Goal: Information Seeking & Learning: Understand process/instructions

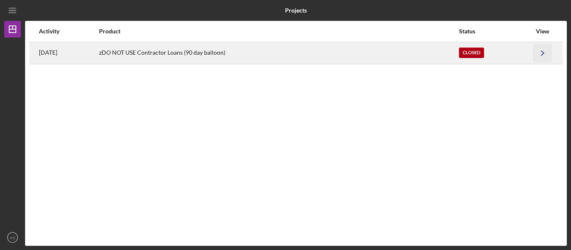
click at [542, 49] on icon "Icon/Navigate" at bounding box center [542, 52] width 19 height 19
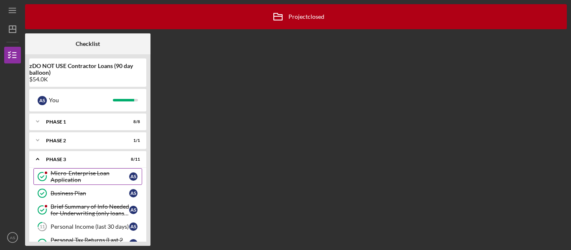
click at [97, 173] on div "Micro-Enterprise Loan Application" at bounding box center [90, 176] width 79 height 13
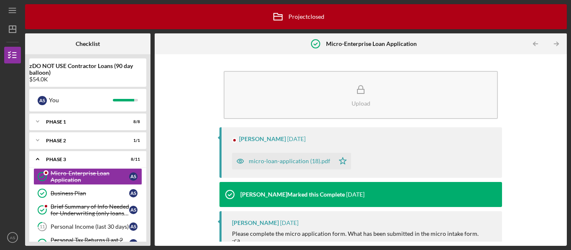
click at [289, 163] on div "micro-loan-application (18).pdf" at bounding box center [290, 161] width 82 height 7
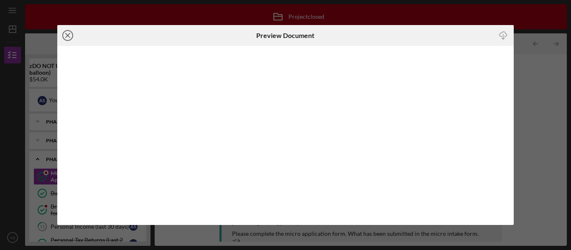
click at [69, 30] on icon "Icon/Close" at bounding box center [67, 35] width 21 height 21
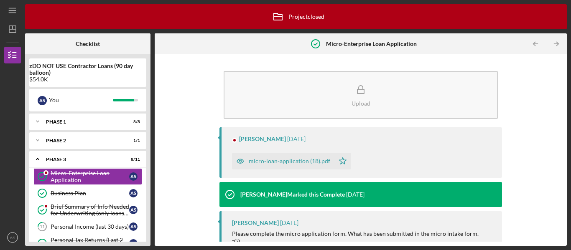
drag, startPoint x: 69, startPoint y: 30, endPoint x: 89, endPoint y: 68, distance: 43.6
click at [88, 64] on div "Icon/Archived Project closed Icon/Info Checklist zDO NOT USE Contractor Loans (…" at bounding box center [296, 125] width 542 height 242
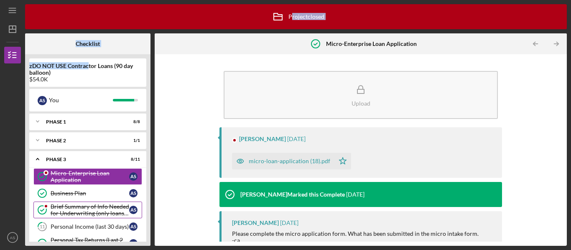
click at [80, 212] on div "Brief Summary of Info Needed for Underwriting (only loans $50K+)" at bounding box center [90, 210] width 79 height 13
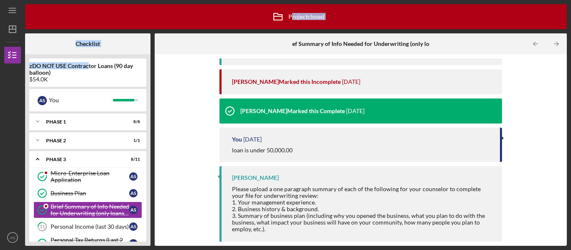
scroll to position [134, 0]
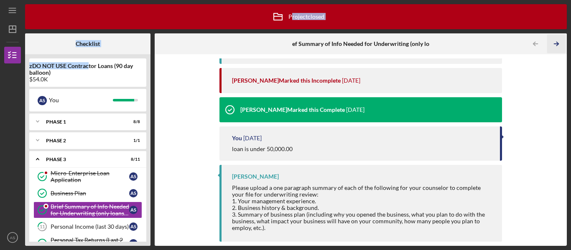
click at [555, 44] on icon "Icon/Table Pagination Arrow" at bounding box center [556, 44] width 19 height 19
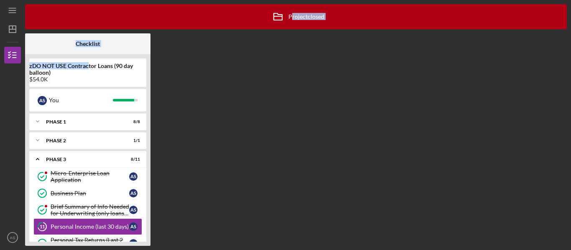
click at [555, 44] on div "Icon/Archived Project closed Icon/Info Checklist zDO NOT USE Contractor Loans (…" at bounding box center [296, 125] width 542 height 242
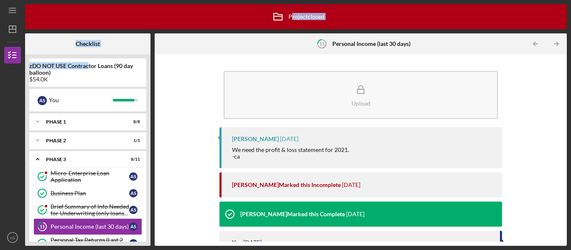
click at [555, 44] on icon "Icon/Table Pagination Arrow" at bounding box center [556, 44] width 19 height 19
click at [555, 44] on div "Icon/Archived Project closed Icon/Info Checklist zDO NOT USE Contractor Loans (…" at bounding box center [296, 125] width 542 height 242
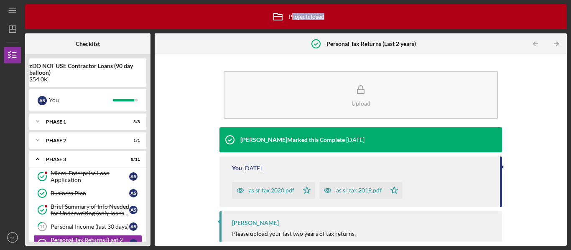
click at [555, 44] on icon "Icon/Table Pagination Arrow" at bounding box center [556, 44] width 19 height 19
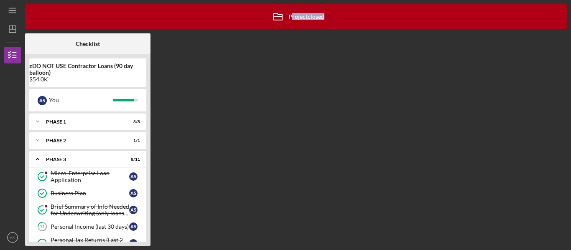
scroll to position [83, 0]
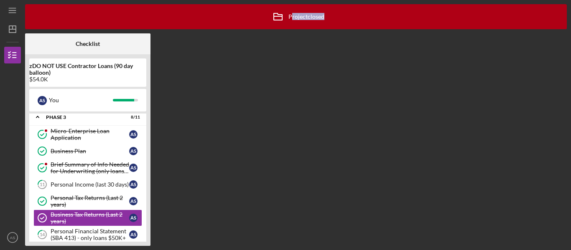
click at [555, 44] on div "Icon/Archived Project closed Icon/Info Checklist zDO NOT USE Contractor Loans (…" at bounding box center [296, 125] width 542 height 242
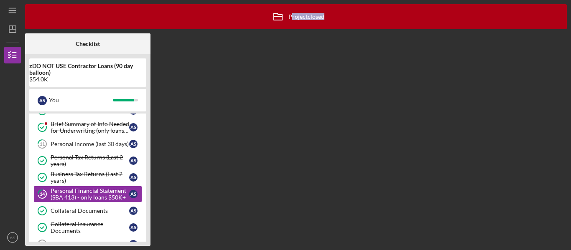
click at [555, 44] on div "Icon/Archived Project closed Icon/Info Checklist zDO NOT USE Contractor Loans (…" at bounding box center [296, 125] width 542 height 242
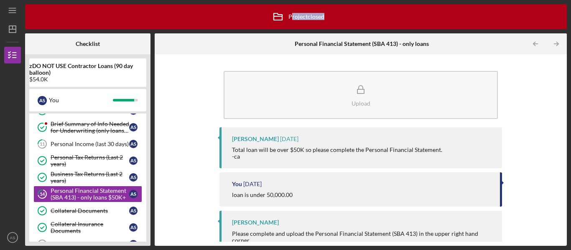
click at [555, 44] on icon "Icon/Table Pagination Arrow" at bounding box center [556, 44] width 19 height 19
click at [555, 44] on div "Icon/Archived Project closed Icon/Info Checklist zDO NOT USE Contractor Loans (…" at bounding box center [296, 125] width 542 height 242
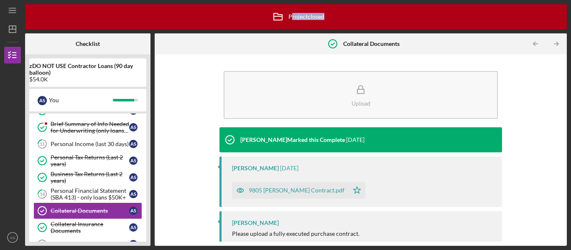
click at [555, 44] on icon "Icon/Table Pagination Arrow" at bounding box center [556, 44] width 19 height 19
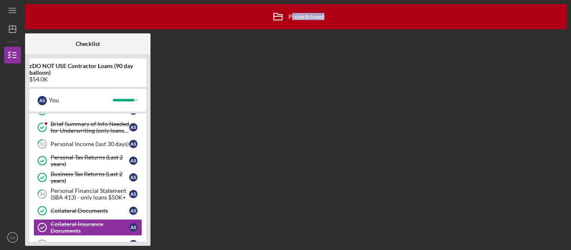
click at [555, 44] on div "Icon/Archived Project closed Icon/Info Checklist zDO NOT USE Contractor Loans (…" at bounding box center [296, 125] width 542 height 242
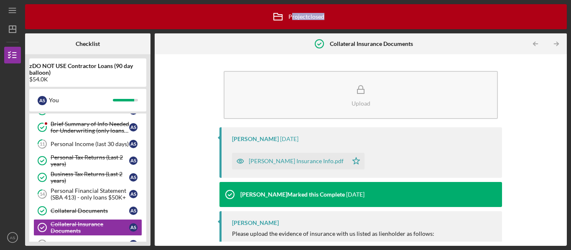
click at [555, 44] on icon "Icon/Table Pagination Arrow" at bounding box center [556, 44] width 19 height 19
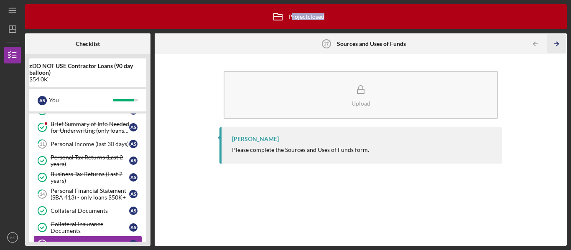
click at [552, 42] on icon "Icon/Table Pagination Arrow" at bounding box center [556, 44] width 19 height 19
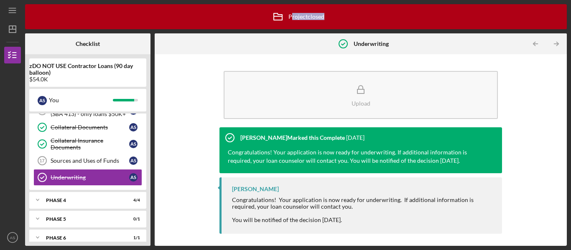
click at [552, 42] on icon "Icon/Table Pagination Arrow" at bounding box center [556, 44] width 19 height 19
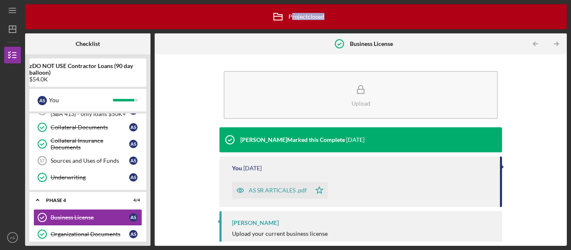
scroll to position [207, 0]
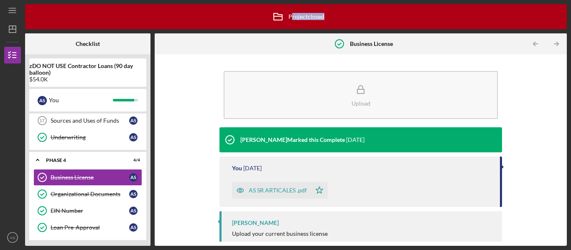
click at [552, 42] on icon "Icon/Table Pagination Arrow" at bounding box center [556, 44] width 19 height 19
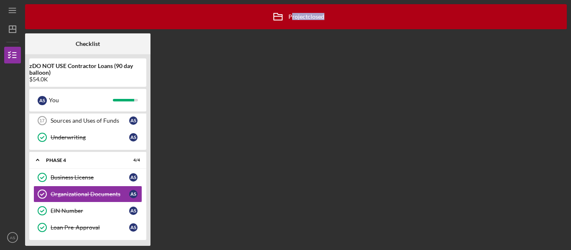
click at [552, 42] on div "Icon/Archived Project closed Icon/Info Checklist zDO NOT USE Contractor Loans (…" at bounding box center [296, 125] width 542 height 242
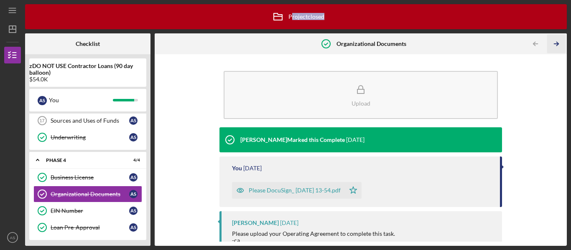
click at [552, 42] on icon "Icon/Table Pagination Arrow" at bounding box center [556, 44] width 19 height 19
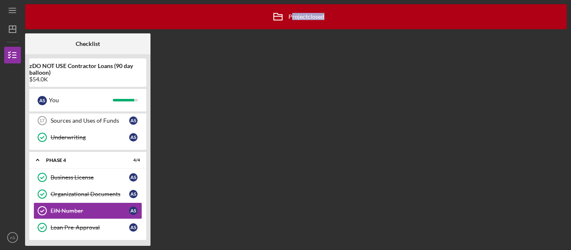
click at [552, 42] on div "Icon/Archived Project closed Icon/Info Checklist zDO NOT USE Contractor Loans (…" at bounding box center [296, 125] width 542 height 242
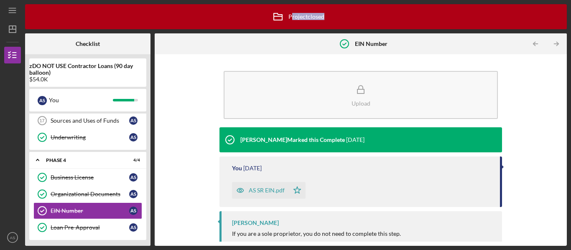
click at [552, 42] on icon "Icon/Table Pagination Arrow" at bounding box center [556, 44] width 19 height 19
click at [552, 42] on div "Icon/Archived Project closed Icon/Info Checklist zDO NOT USE Contractor Loans (…" at bounding box center [296, 125] width 542 height 242
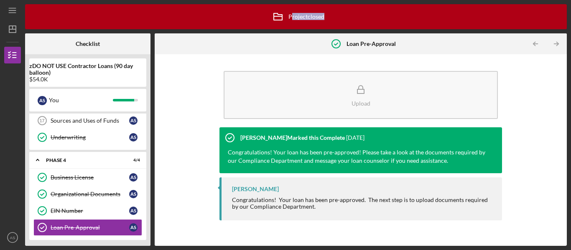
click at [552, 42] on icon "Icon/Table Pagination Arrow" at bounding box center [556, 44] width 19 height 19
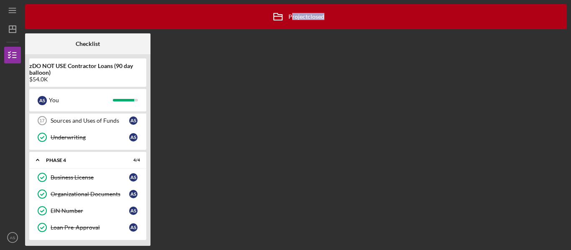
scroll to position [268, 0]
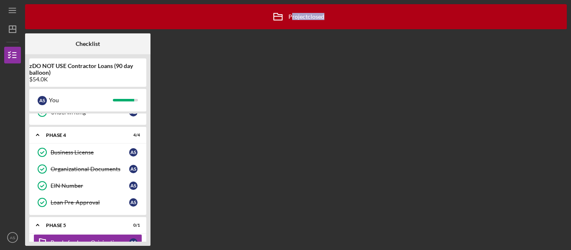
click at [552, 42] on div "Icon/Archived Project closed Icon/Info Checklist zDO NOT USE Contractor Loans (…" at bounding box center [296, 125] width 542 height 242
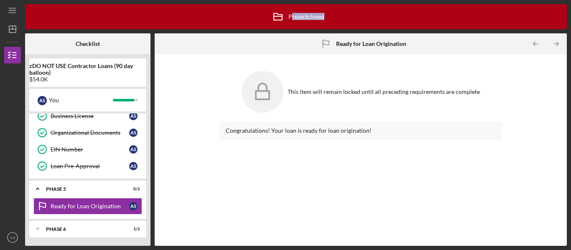
click at [552, 42] on icon "Icon/Table Pagination Arrow" at bounding box center [556, 44] width 19 height 19
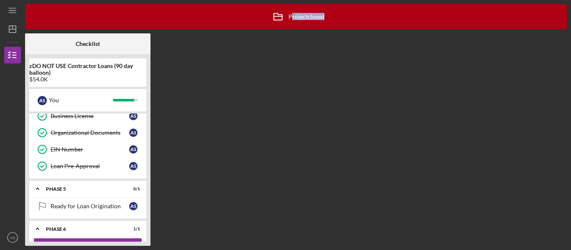
scroll to position [289, 0]
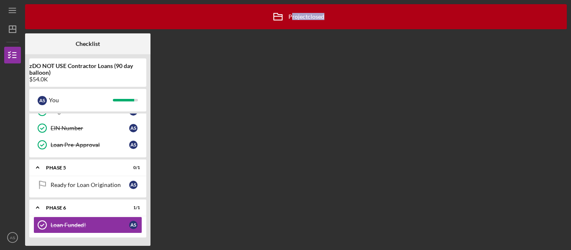
click at [552, 42] on div "Icon/Archived Project closed Icon/Info Checklist zDO NOT USE Contractor Loans (…" at bounding box center [296, 125] width 542 height 242
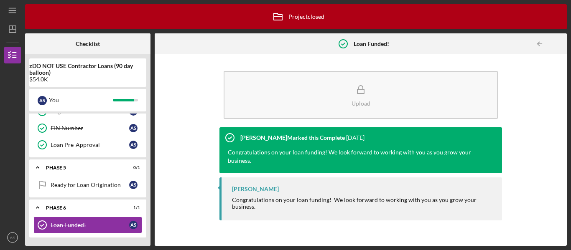
click at [552, 42] on div at bounding box center [558, 44] width 17 height 17
click at [114, 231] on link "Loan Funded! Loan Funded! A S" at bounding box center [87, 225] width 109 height 17
click at [94, 141] on link "Loan Pre-Approval Loan Pre-Approval A S" at bounding box center [87, 145] width 109 height 17
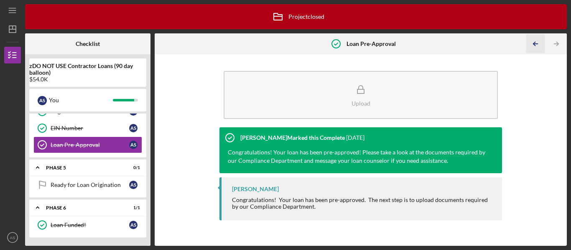
click at [538, 40] on icon "Icon/Table Pagination Arrow" at bounding box center [535, 44] width 19 height 19
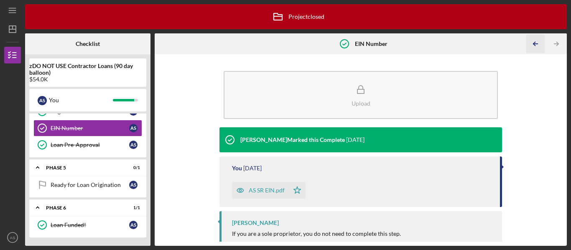
click at [538, 40] on icon "Icon/Table Pagination Arrow" at bounding box center [535, 44] width 19 height 19
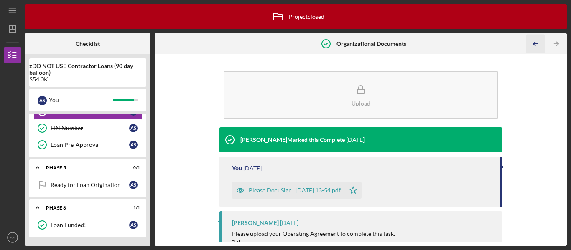
click at [538, 40] on icon "Icon/Table Pagination Arrow" at bounding box center [535, 44] width 19 height 19
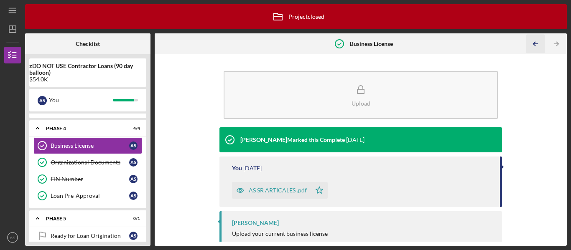
scroll to position [207, 0]
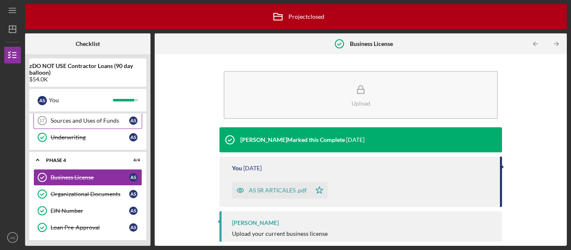
click at [82, 122] on div "Sources and Uses of Funds" at bounding box center [90, 120] width 79 height 7
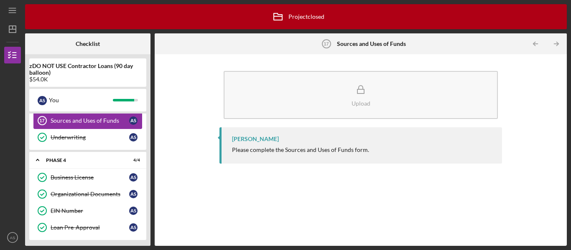
click at [82, 122] on div "Sources and Uses of Funds" at bounding box center [90, 120] width 79 height 7
click at [72, 138] on div "Underwriting" at bounding box center [90, 137] width 79 height 7
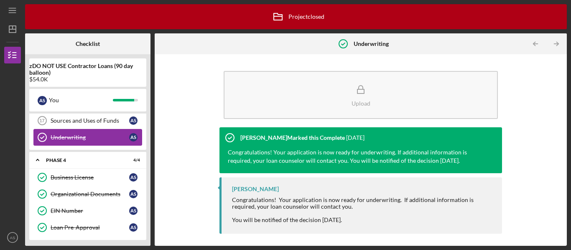
click at [72, 138] on div "Underwriting" at bounding box center [90, 137] width 79 height 7
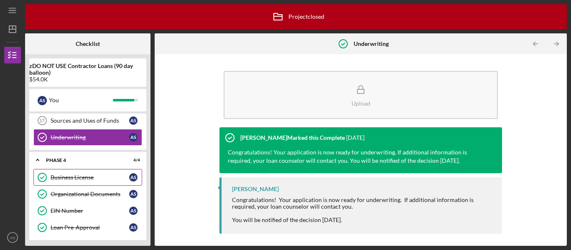
click at [61, 173] on link "Business License Business License A S" at bounding box center [87, 177] width 109 height 17
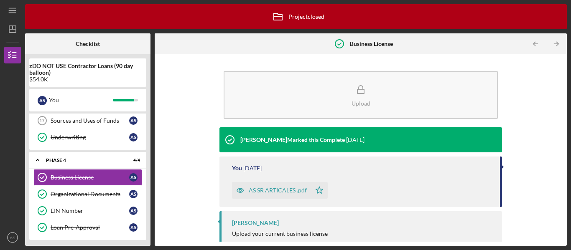
click at [257, 185] on div "AS SR ARTICALES .pdf" at bounding box center [271, 190] width 79 height 17
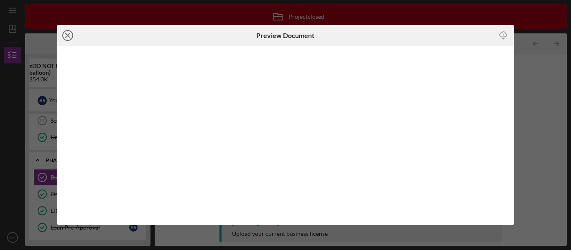
click at [71, 35] on icon "Icon/Close" at bounding box center [67, 35] width 21 height 21
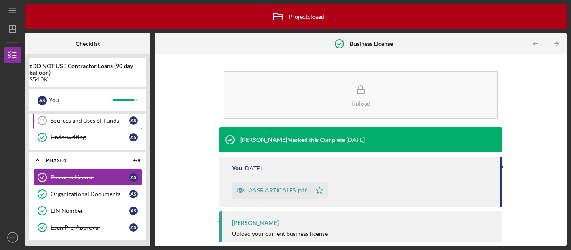
click at [105, 118] on div "Sources and Uses of Funds" at bounding box center [90, 120] width 79 height 7
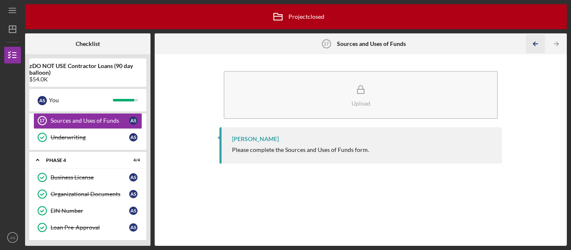
click at [540, 42] on icon "Icon/Table Pagination Arrow" at bounding box center [535, 44] width 19 height 19
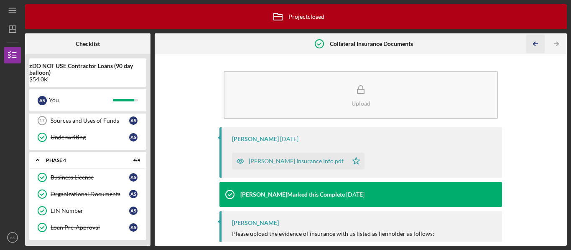
scroll to position [133, 0]
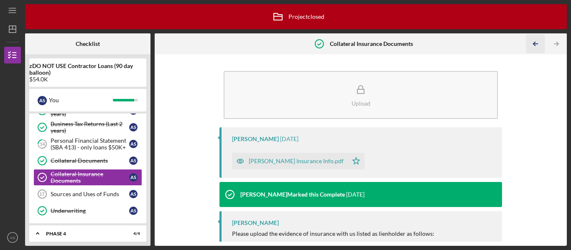
click at [540, 42] on icon "Icon/Table Pagination Arrow" at bounding box center [535, 44] width 19 height 19
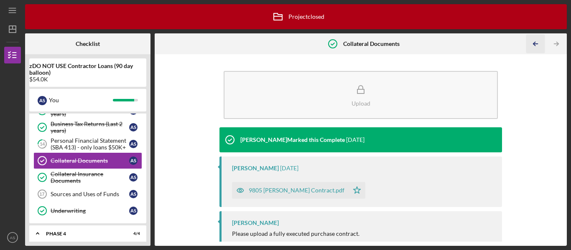
click at [540, 42] on icon "Icon/Table Pagination Arrow" at bounding box center [535, 44] width 19 height 19
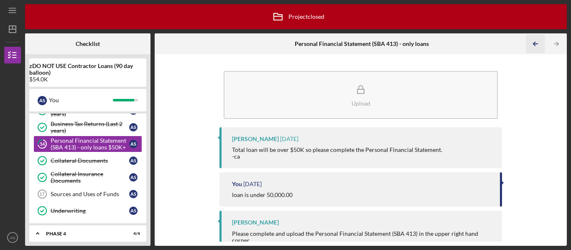
click at [540, 42] on icon "Icon/Table Pagination Arrow" at bounding box center [535, 44] width 19 height 19
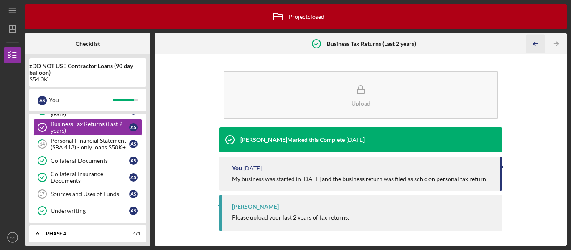
click at [540, 42] on icon "Icon/Table Pagination Arrow" at bounding box center [535, 44] width 19 height 19
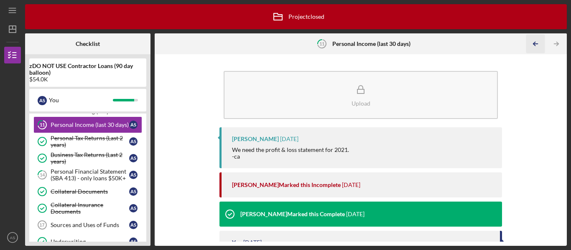
click at [540, 42] on icon "Icon/Table Pagination Arrow" at bounding box center [535, 44] width 19 height 19
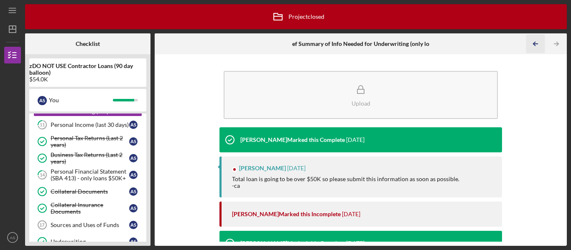
scroll to position [49, 0]
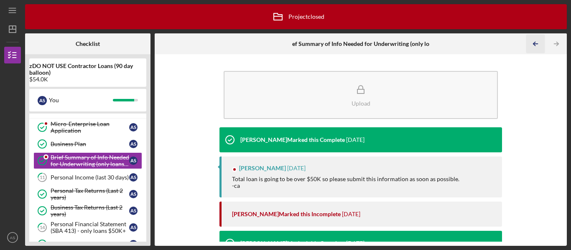
click at [540, 42] on icon "Icon/Table Pagination Arrow" at bounding box center [535, 44] width 19 height 19
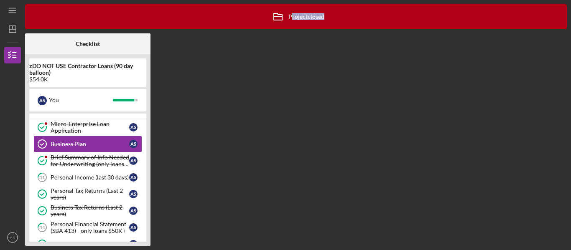
click at [540, 42] on div "Icon/Archived Project closed Icon/Info Checklist zDO NOT USE Contractor Loans (…" at bounding box center [296, 125] width 542 height 242
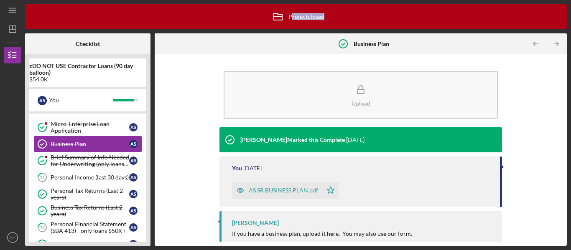
click at [540, 42] on icon "Icon/Table Pagination Arrow" at bounding box center [535, 44] width 19 height 19
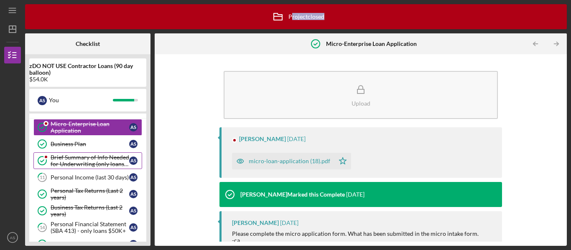
click at [69, 158] on div "Brief Summary of Info Needed for Underwriting (only loans $50K+)" at bounding box center [90, 160] width 79 height 13
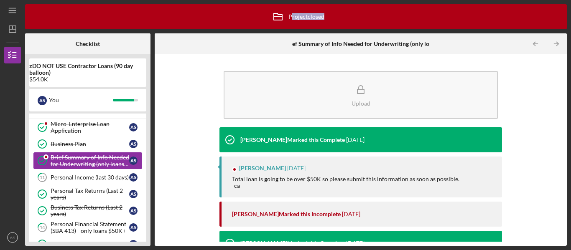
click at [69, 158] on div "Brief Summary of Info Needed for Underwriting (only loans $50K+)" at bounding box center [90, 160] width 79 height 13
click at [70, 149] on link "Business Plan Business Plan A S" at bounding box center [87, 144] width 109 height 17
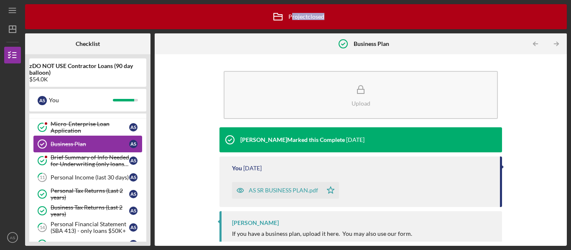
click at [70, 149] on link "Business Plan Business Plan A S" at bounding box center [87, 144] width 109 height 17
drag, startPoint x: 70, startPoint y: 149, endPoint x: 73, endPoint y: 143, distance: 6.5
click at [73, 143] on link "Business Plan Business Plan A S" at bounding box center [87, 144] width 109 height 17
click at [73, 142] on div "Business Plan" at bounding box center [90, 144] width 79 height 7
click at [76, 125] on div "Micro-Enterprise Loan Application" at bounding box center [90, 127] width 79 height 13
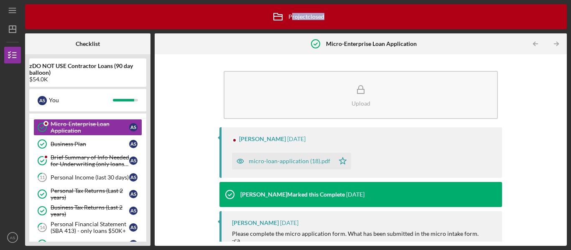
click at [281, 165] on div "micro-loan-application (18).pdf" at bounding box center [290, 161] width 82 height 7
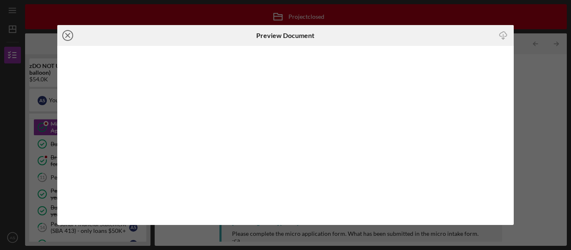
click at [71, 38] on icon "Icon/Close" at bounding box center [67, 35] width 21 height 21
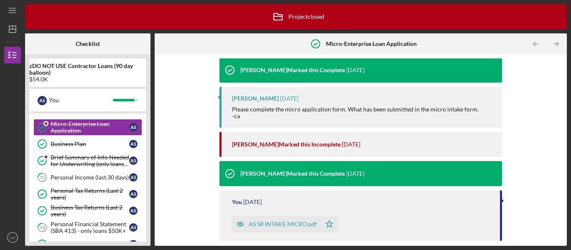
scroll to position [165, 0]
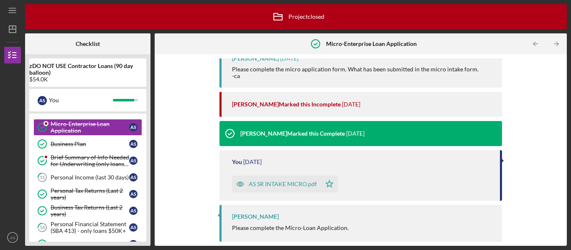
click at [79, 71] on b "zDO NOT USE Contractor Loans (90 day balloon)" at bounding box center [87, 69] width 117 height 13
